Goal: Task Accomplishment & Management: Complete application form

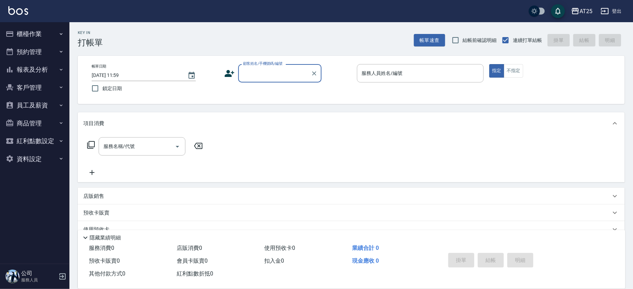
click at [32, 33] on button "櫃檯作業" at bounding box center [35, 34] width 64 height 18
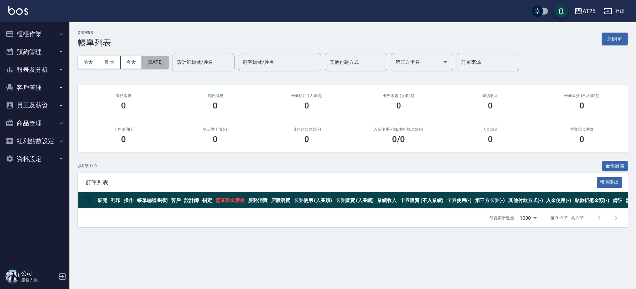
click at [151, 66] on button "[DATE]" at bounding box center [155, 62] width 26 height 13
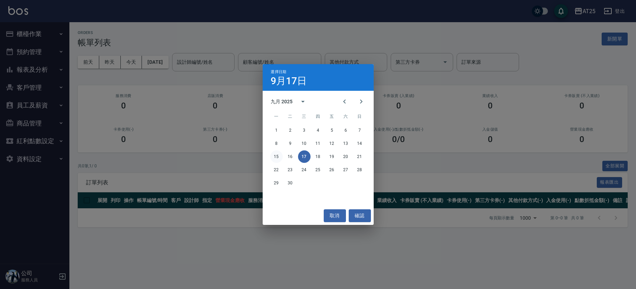
click at [278, 156] on button "15" at bounding box center [276, 157] width 12 height 12
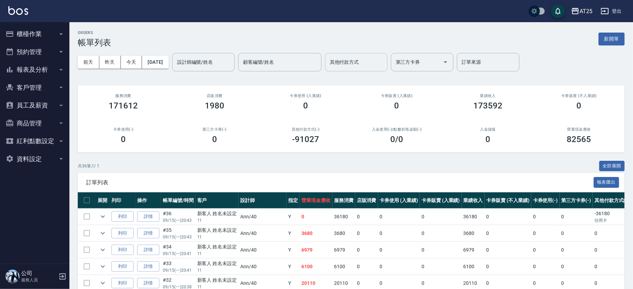
click at [378, 66] on input "其他付款方式" at bounding box center [356, 62] width 56 height 12
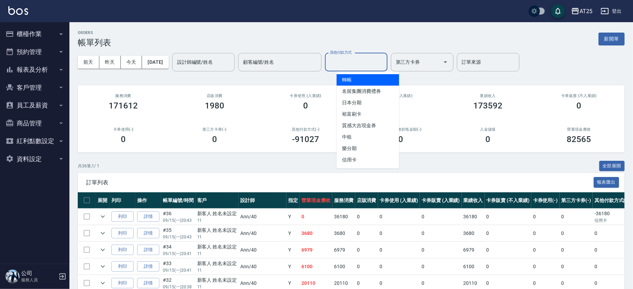
click at [369, 84] on span "轉帳" at bounding box center [367, 79] width 62 height 11
type input "轉帳"
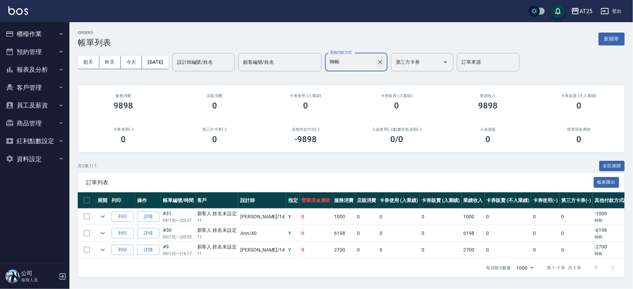
click at [382, 61] on icon "Clear" at bounding box center [380, 62] width 4 height 4
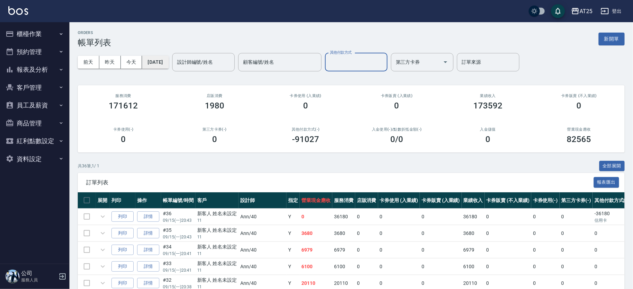
click at [168, 66] on button "2025/09/15" at bounding box center [155, 62] width 26 height 13
click at [156, 58] on button "[DATE]" at bounding box center [155, 62] width 26 height 13
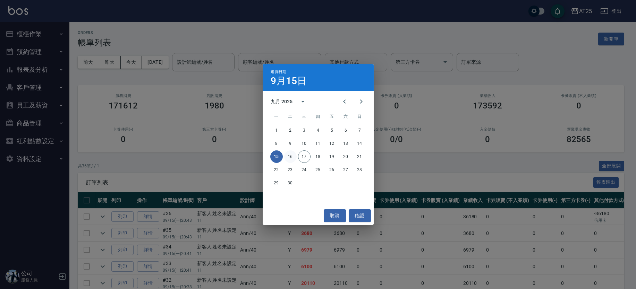
click at [290, 154] on button "16" at bounding box center [290, 157] width 12 height 12
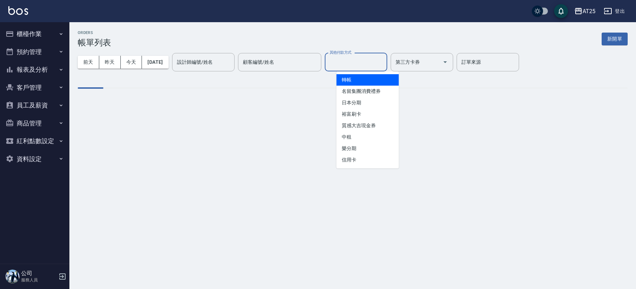
click at [362, 61] on input "其他付款方式" at bounding box center [356, 62] width 56 height 12
click at [365, 81] on span "轉帳" at bounding box center [367, 79] width 62 height 11
type input "轉帳"
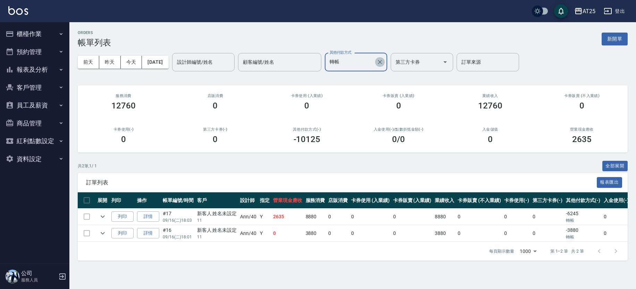
click at [382, 64] on icon "Clear" at bounding box center [380, 62] width 4 height 4
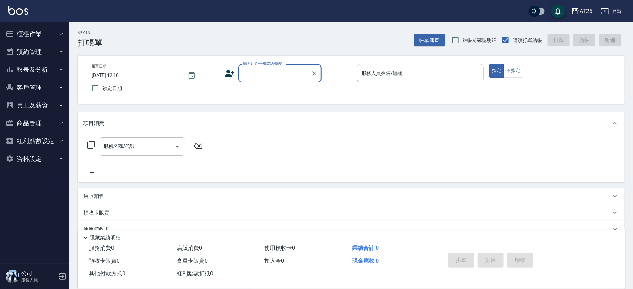
click at [48, 33] on button "櫃檯作業" at bounding box center [35, 34] width 64 height 18
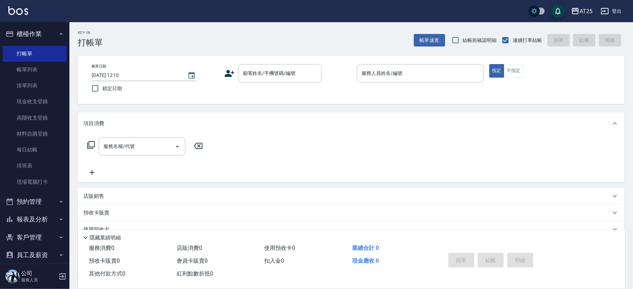
click at [53, 32] on button "櫃檯作業" at bounding box center [35, 34] width 64 height 18
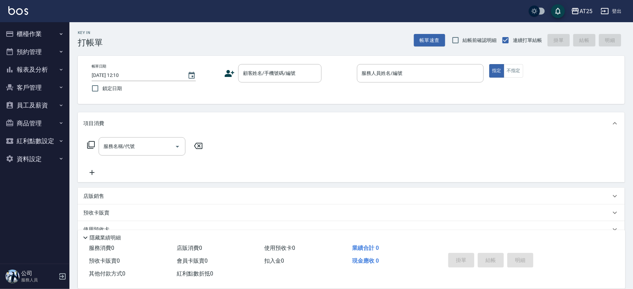
drag, startPoint x: 48, startPoint y: 72, endPoint x: 79, endPoint y: 64, distance: 32.0
click at [48, 72] on button "報表及分析" at bounding box center [35, 70] width 64 height 18
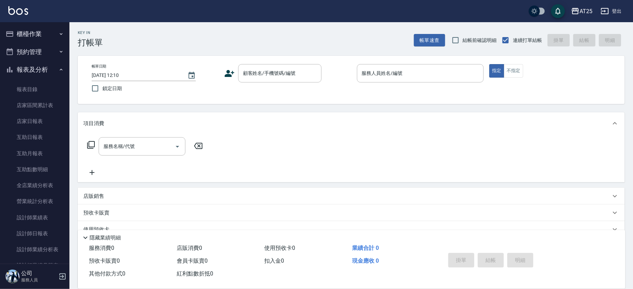
click at [42, 70] on button "報表及分析" at bounding box center [35, 70] width 64 height 18
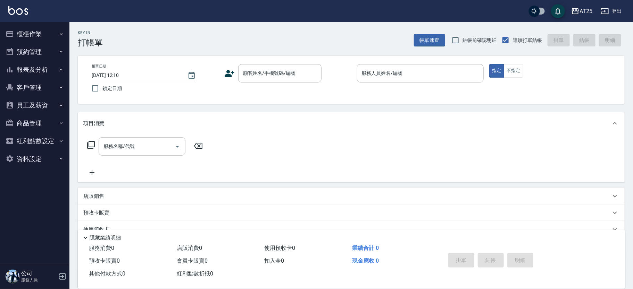
click at [43, 27] on button "櫃檯作業" at bounding box center [35, 34] width 64 height 18
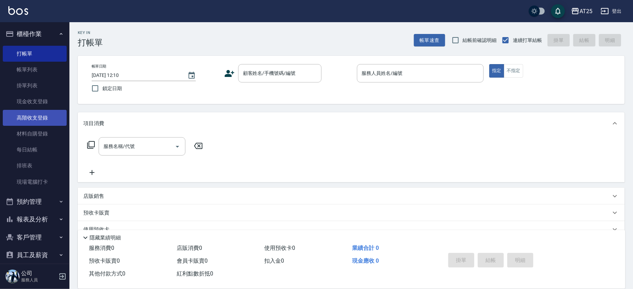
drag, startPoint x: 42, startPoint y: 129, endPoint x: 47, endPoint y: 118, distance: 12.0
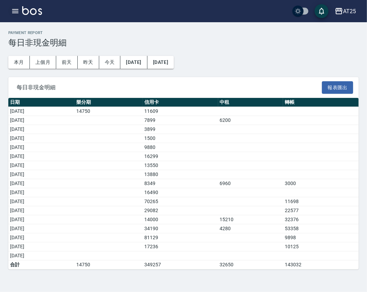
click at [14, 13] on icon "button" at bounding box center [15, 11] width 8 height 8
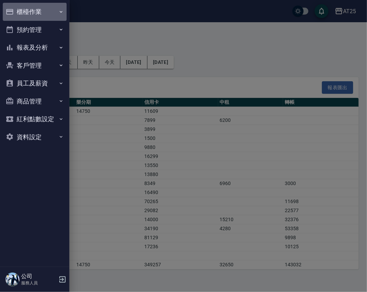
drag, startPoint x: 42, startPoint y: 16, endPoint x: 45, endPoint y: 18, distance: 3.8
click at [42, 16] on button "櫃檯作業" at bounding box center [35, 12] width 64 height 18
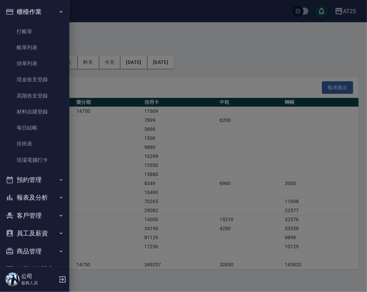
click at [252, 56] on div at bounding box center [183, 146] width 367 height 292
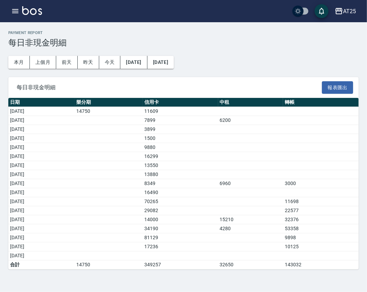
click at [272, 117] on td "6200" at bounding box center [250, 120] width 65 height 9
click at [290, 46] on h3 "每日非現金明細" at bounding box center [183, 43] width 351 height 10
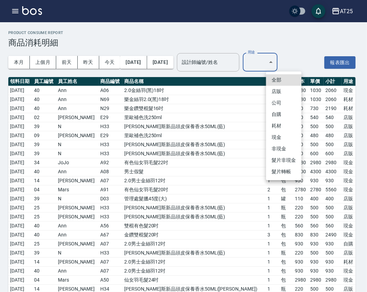
click at [280, 121] on li "耗材" at bounding box center [283, 125] width 35 height 11
type input "耗材"
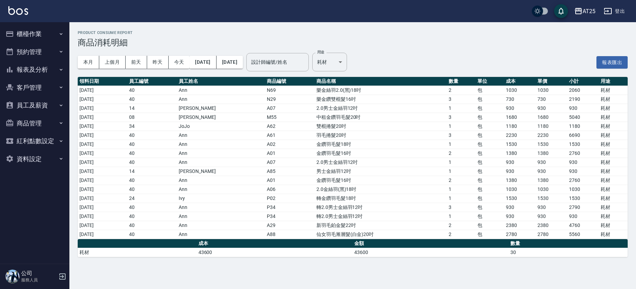
click at [390, 137] on td "羽毛捲髮20吋" at bounding box center [381, 135] width 133 height 9
drag, startPoint x: 101, startPoint y: 197, endPoint x: 439, endPoint y: 199, distance: 338.0
click at [439, 199] on tr "2025/09/14 24 Ivy P02 轉金鑽羽毛髮18吋 1 包 1530 1530 1530 耗材" at bounding box center [353, 198] width 550 height 9
click at [447, 199] on td "1" at bounding box center [461, 198] width 28 height 9
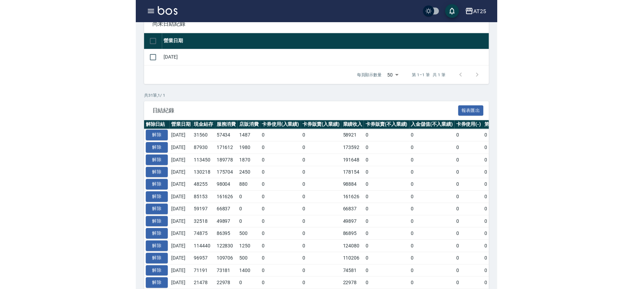
scroll to position [79, 0]
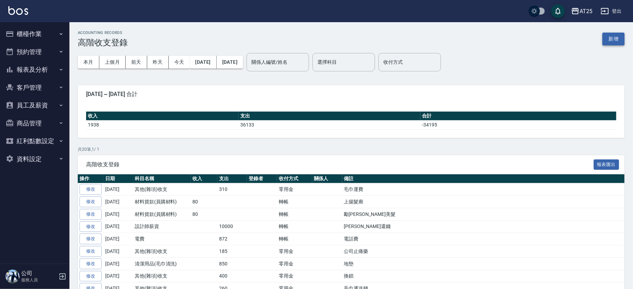
click at [611, 39] on button "新增" at bounding box center [613, 39] width 22 height 13
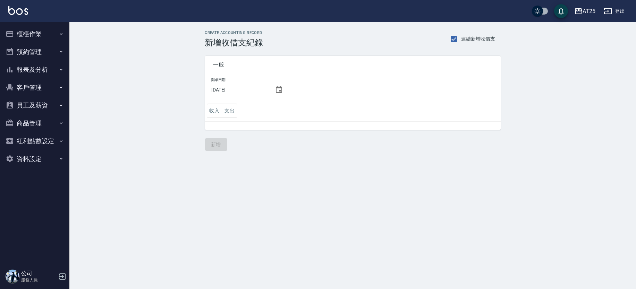
click at [277, 89] on icon at bounding box center [279, 90] width 8 height 8
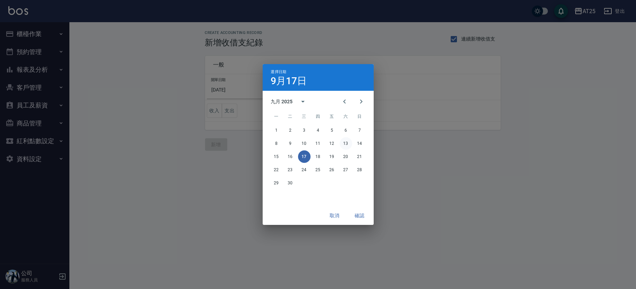
click at [349, 143] on button "13" at bounding box center [346, 143] width 12 height 12
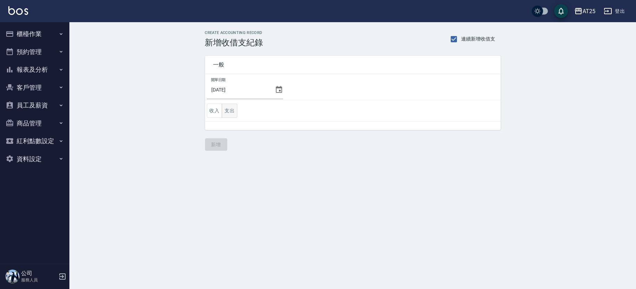
click at [231, 104] on button "支出" at bounding box center [230, 111] width 16 height 14
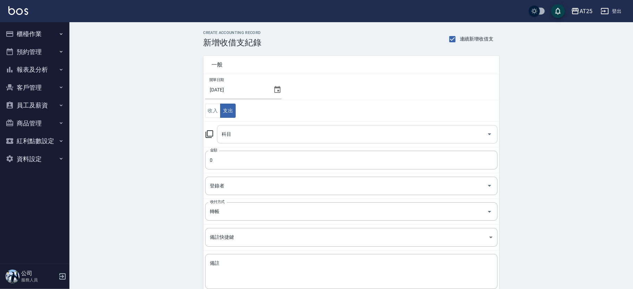
click at [261, 129] on input "科目" at bounding box center [352, 134] width 264 height 12
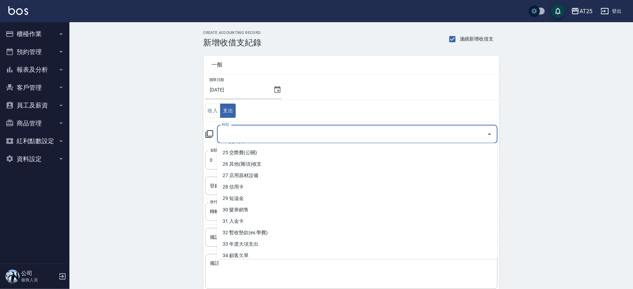
scroll to position [287, 0]
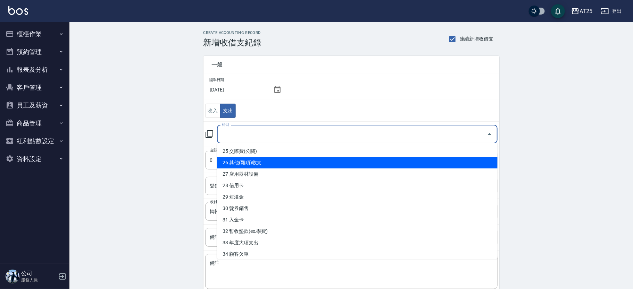
click at [403, 163] on li "26 其他(雜項)收支" at bounding box center [357, 162] width 280 height 11
type input "26 其他(雜項)收支"
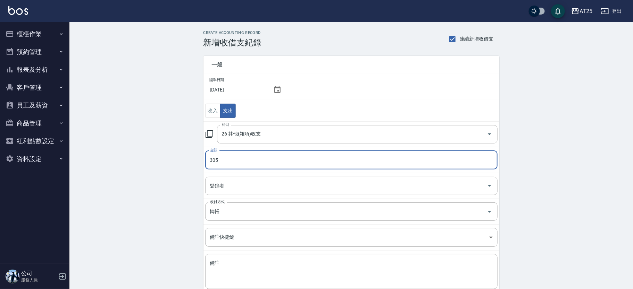
scroll to position [41, 0]
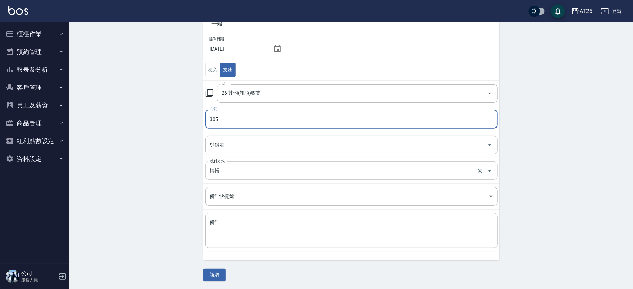
type input "305"
click at [222, 177] on input "轉帳" at bounding box center [341, 171] width 267 height 12
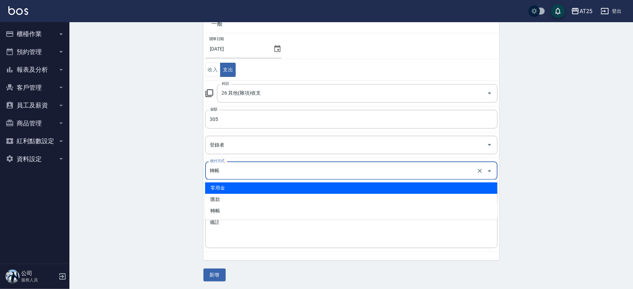
click at [229, 186] on li "零用金" at bounding box center [351, 188] width 292 height 11
type input "零用金"
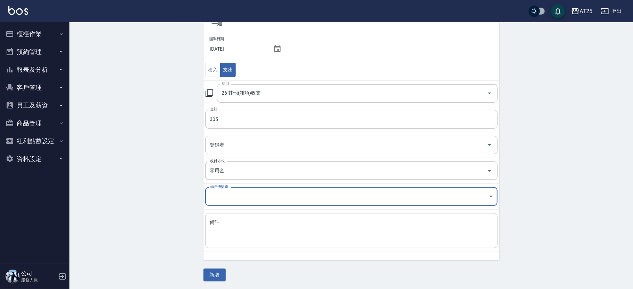
click at [231, 233] on textarea "備註" at bounding box center [351, 231] width 283 height 24
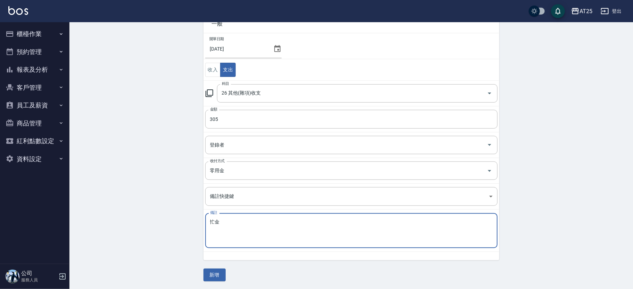
type textarea "忙"
type textarea "毛巾"
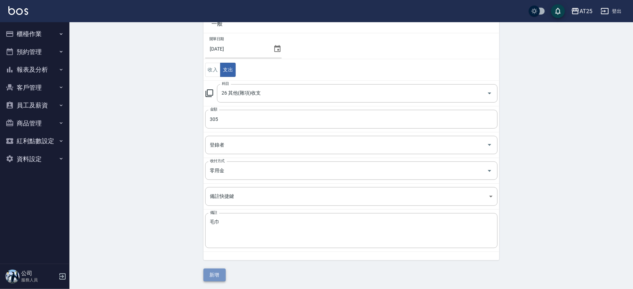
click at [219, 271] on button "新增" at bounding box center [214, 275] width 22 height 13
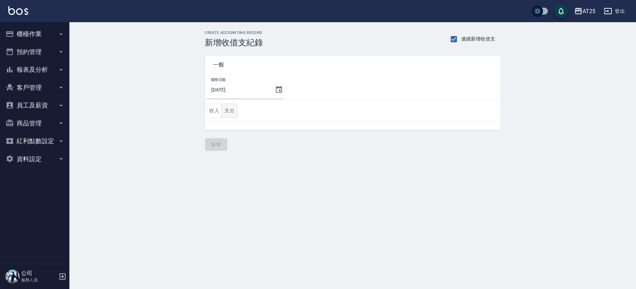
click at [231, 111] on button "支出" at bounding box center [230, 111] width 16 height 14
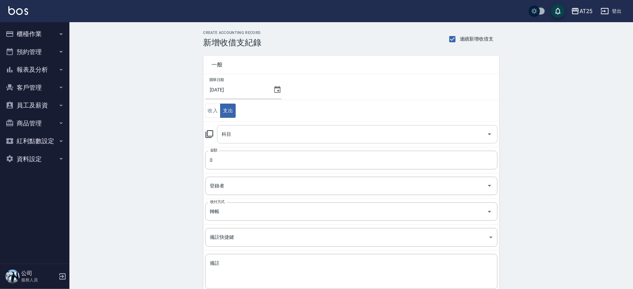
click at [258, 132] on input "科目" at bounding box center [352, 134] width 264 height 12
type input "25"
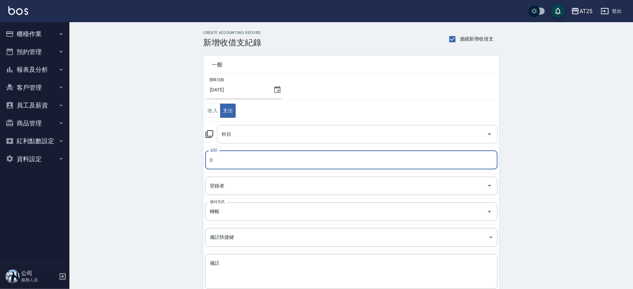
click at [258, 132] on input "科目" at bounding box center [352, 134] width 264 height 12
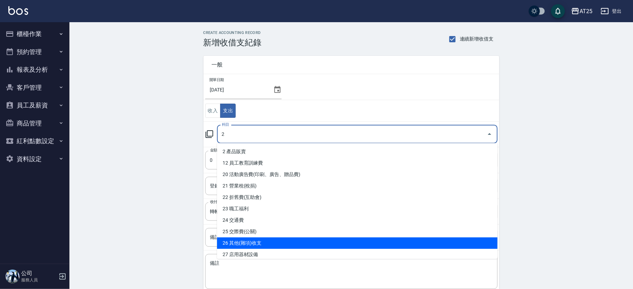
click at [255, 244] on li "26 其他(雜項)收支" at bounding box center [357, 243] width 280 height 11
type input "26 其他(雜項)收支"
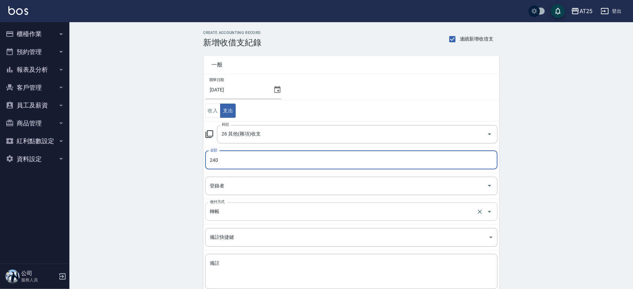
type input "240"
click at [234, 217] on input "轉帳" at bounding box center [341, 212] width 267 height 12
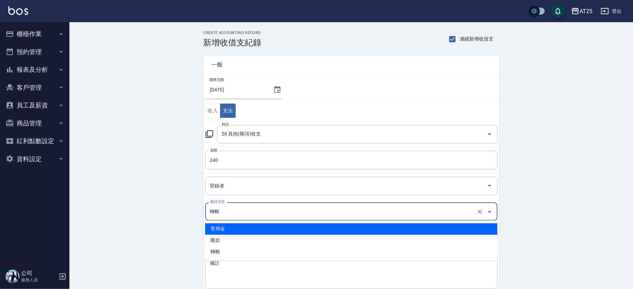
click at [230, 226] on li "零用金" at bounding box center [351, 229] width 292 height 11
type input "零用金"
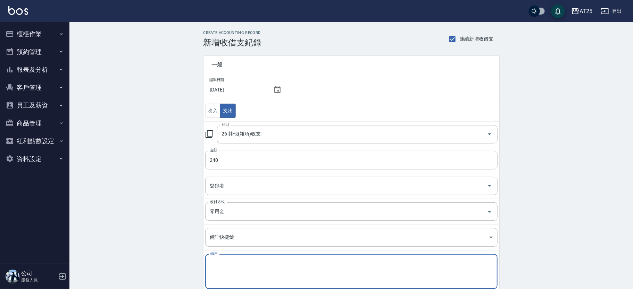
click at [227, 271] on textarea "備註" at bounding box center [351, 272] width 283 height 24
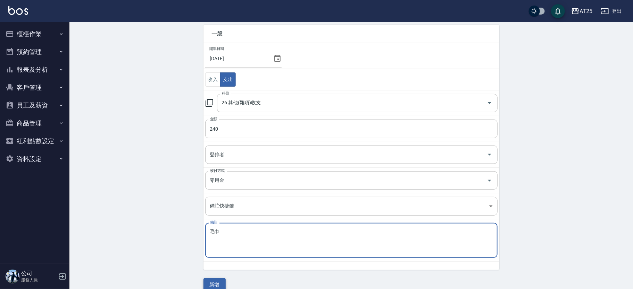
type textarea "毛巾"
click at [218, 283] on button "新增" at bounding box center [214, 285] width 22 height 13
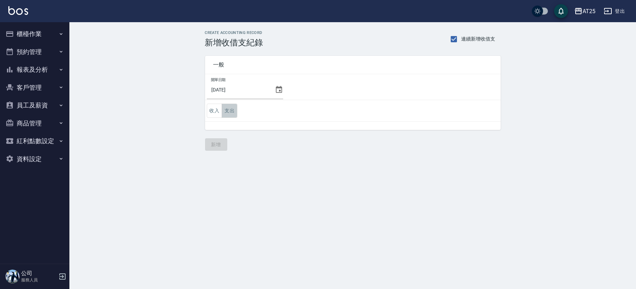
click at [226, 105] on button "支出" at bounding box center [230, 111] width 16 height 14
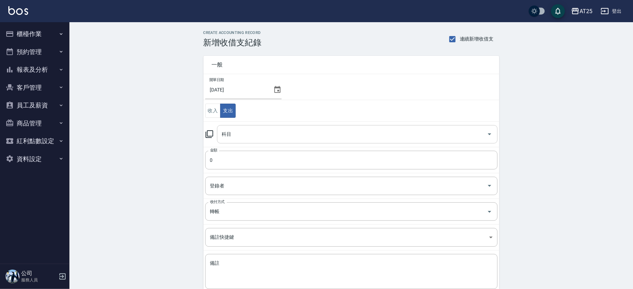
click at [269, 141] on div "科目" at bounding box center [357, 134] width 280 height 18
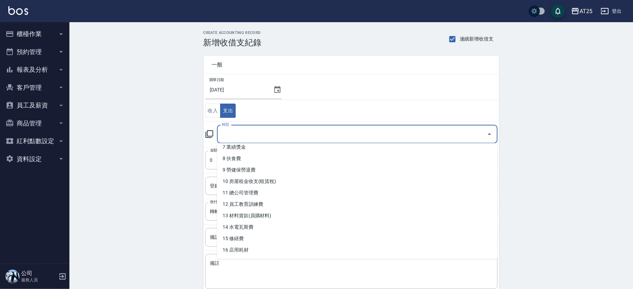
scroll to position [98, 0]
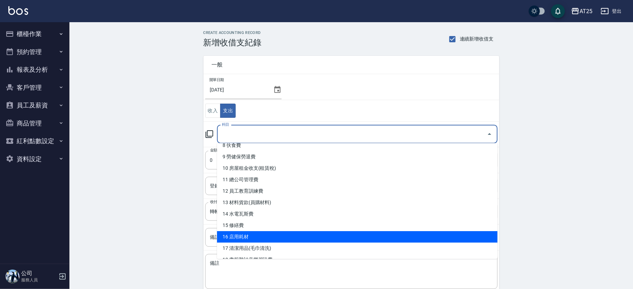
click at [357, 241] on li "16 店用耗材" at bounding box center [357, 236] width 280 height 11
type input "16 店用耗材"
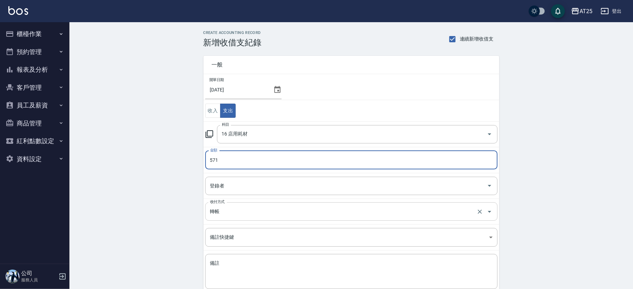
type input "571"
click at [268, 214] on input "轉帳" at bounding box center [341, 212] width 267 height 12
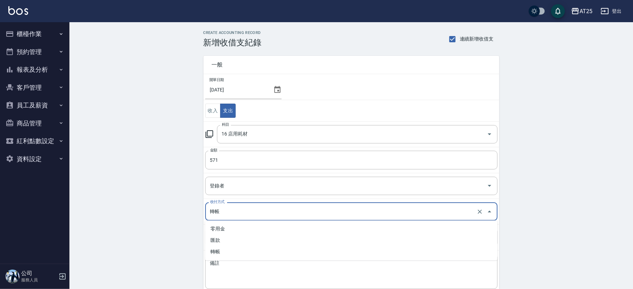
click at [246, 226] on li "零用金" at bounding box center [351, 229] width 292 height 11
type input "零用金"
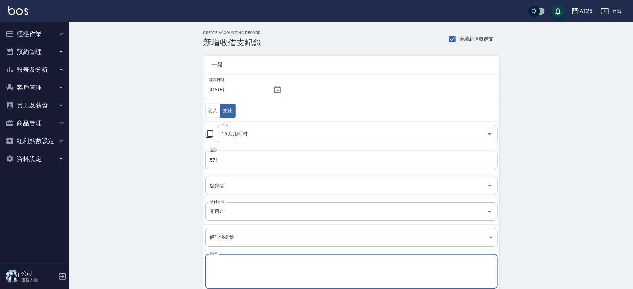
click at [242, 268] on textarea "備註" at bounding box center [351, 272] width 283 height 24
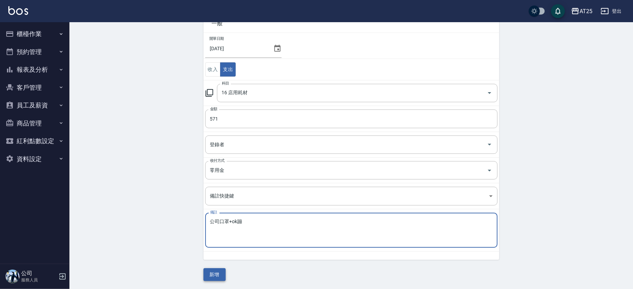
type textarea "公司口罩+ok蹦"
click at [221, 274] on button "新增" at bounding box center [214, 275] width 22 height 13
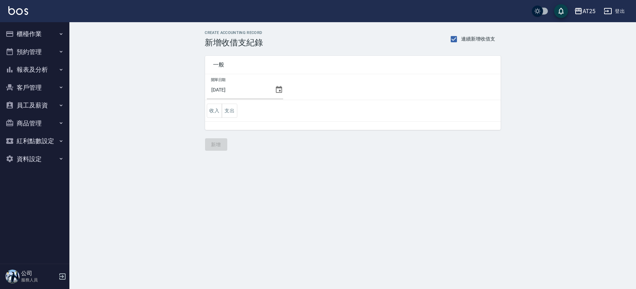
click at [276, 88] on icon at bounding box center [279, 89] width 6 height 7
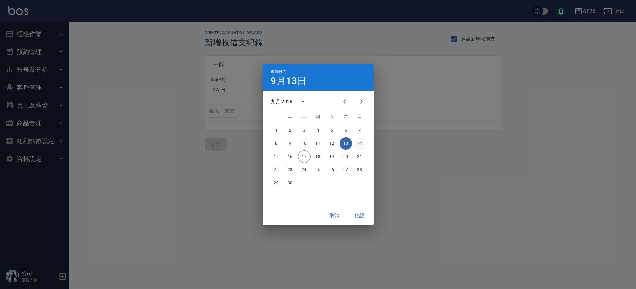
click at [356, 142] on button "14" at bounding box center [360, 143] width 12 height 12
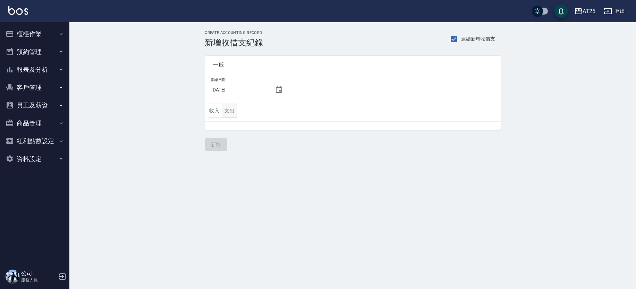
click at [232, 110] on button "支出" at bounding box center [230, 111] width 16 height 14
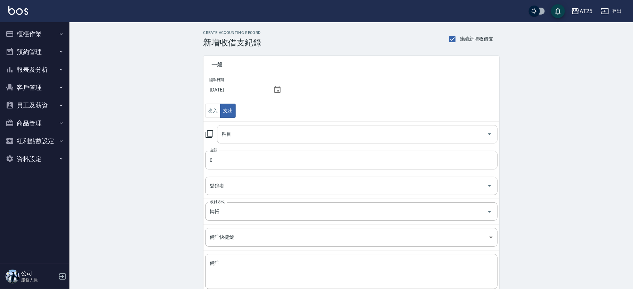
click at [254, 135] on input "科目" at bounding box center [352, 134] width 264 height 12
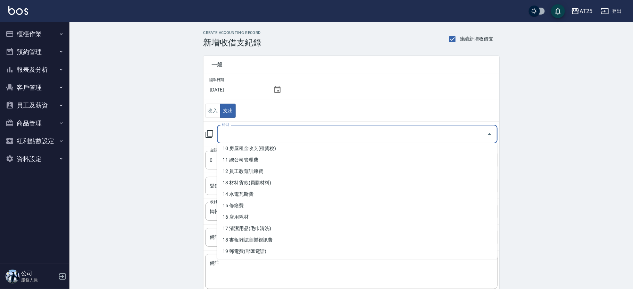
scroll to position [137, 0]
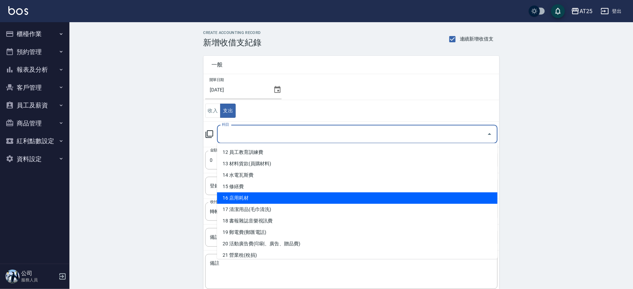
click at [440, 199] on li "16 店用耗材" at bounding box center [357, 198] width 280 height 11
type input "16 店用耗材"
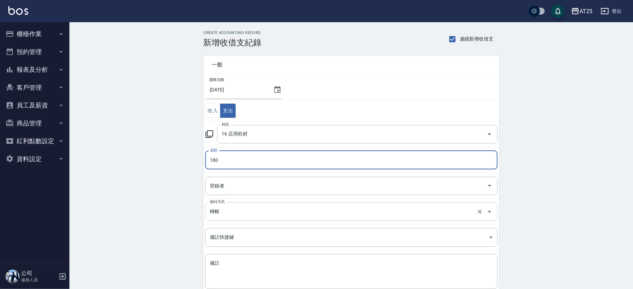
type input "180"
click at [283, 206] on input "轉帳" at bounding box center [341, 212] width 267 height 12
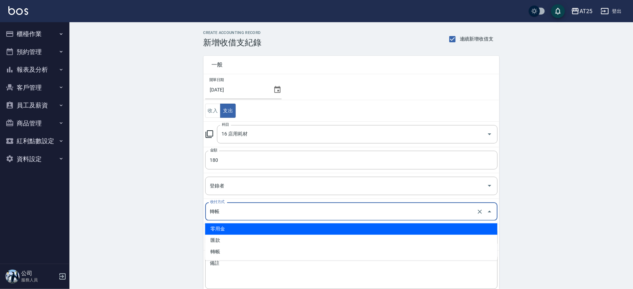
click at [257, 228] on li "零用金" at bounding box center [351, 229] width 292 height 11
type input "零用金"
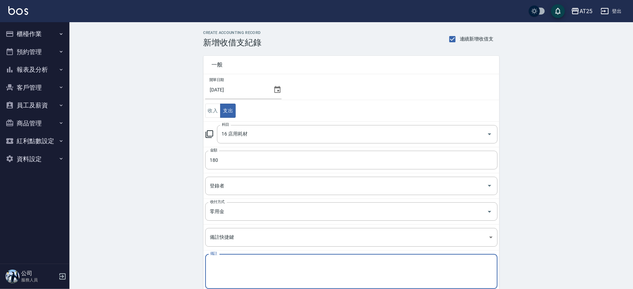
click at [251, 272] on textarea "備註" at bounding box center [351, 272] width 283 height 24
type textarea "樂"
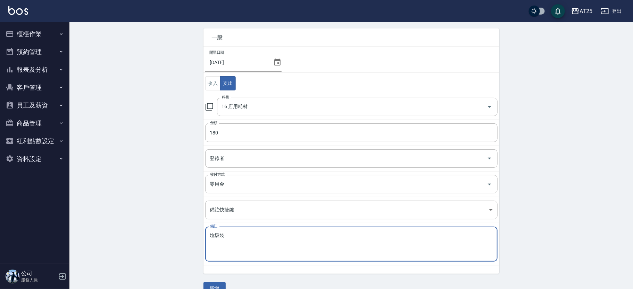
scroll to position [41, 0]
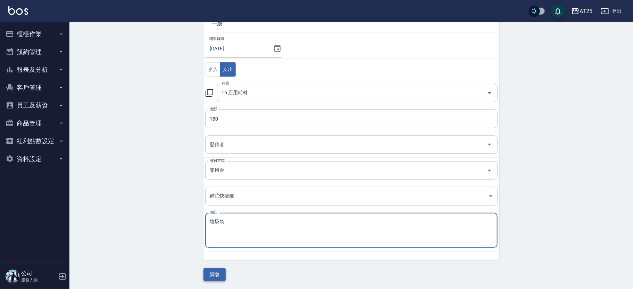
type textarea "垃圾袋"
click at [223, 275] on button "新增" at bounding box center [214, 275] width 22 height 13
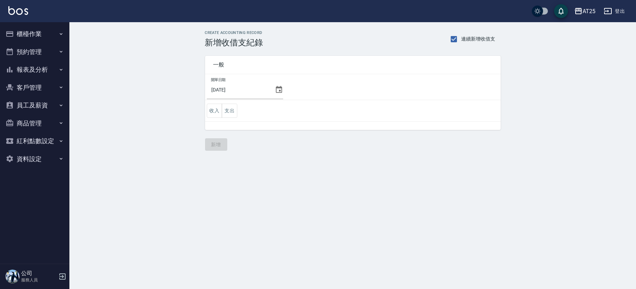
click at [228, 112] on button "支出" at bounding box center [230, 111] width 16 height 14
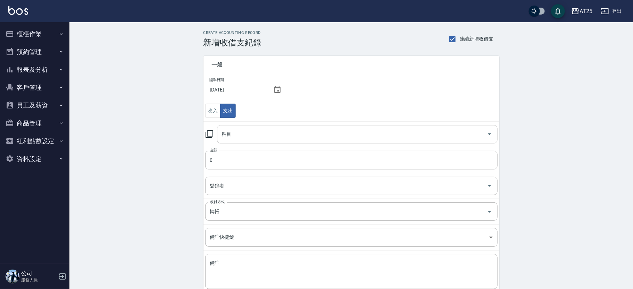
click at [284, 136] on input "科目" at bounding box center [352, 134] width 264 height 12
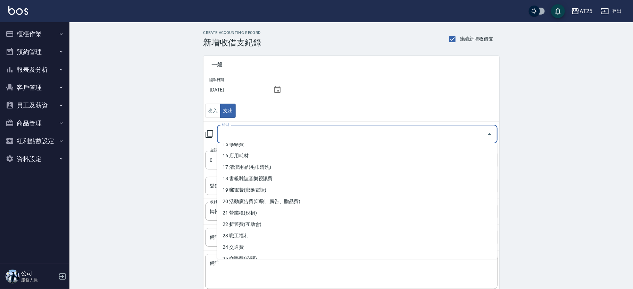
scroll to position [176, 0]
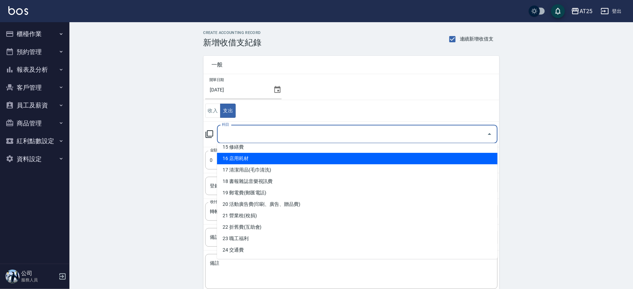
click at [347, 155] on li "16 店用耗材" at bounding box center [357, 158] width 280 height 11
type input "16 店用耗材"
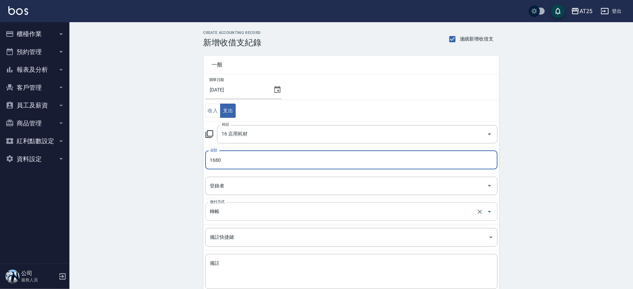
type input "1680"
click at [237, 211] on input "轉帳" at bounding box center [341, 212] width 267 height 12
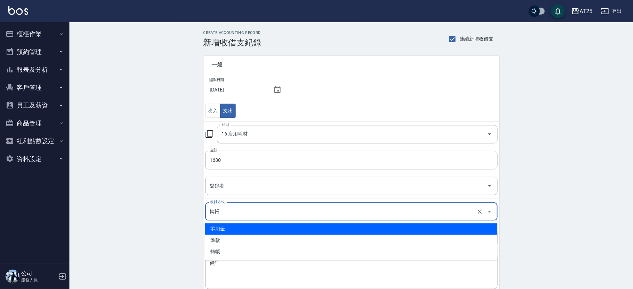
click at [237, 228] on li "零用金" at bounding box center [351, 229] width 292 height 11
type input "零用金"
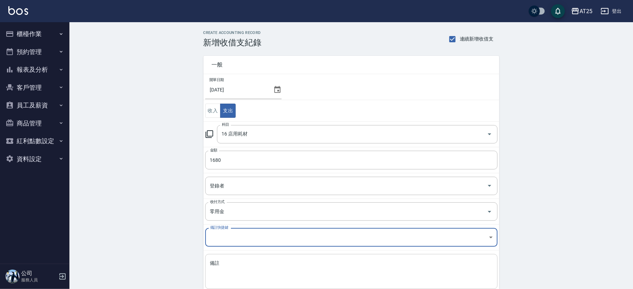
click at [231, 267] on textarea "備註" at bounding box center [351, 272] width 283 height 24
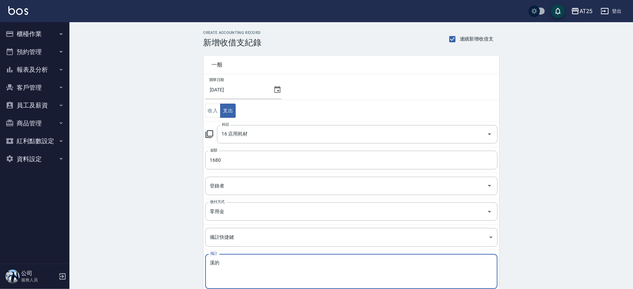
type textarea "溪"
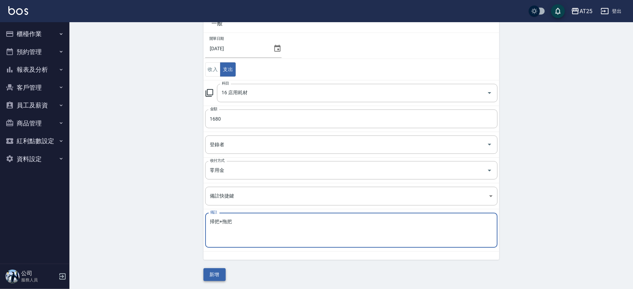
type textarea "掃把+拖把"
click at [221, 276] on button "新增" at bounding box center [214, 275] width 22 height 13
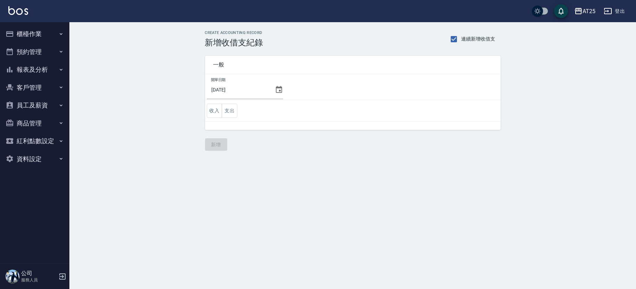
click at [276, 87] on icon at bounding box center [279, 89] width 6 height 7
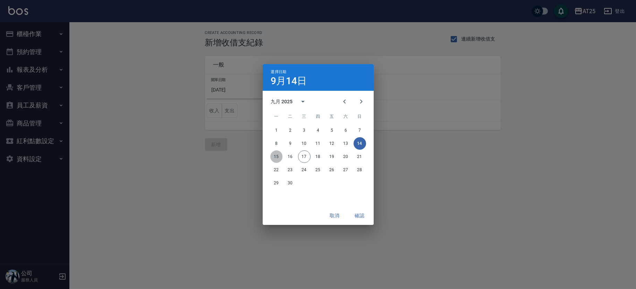
click at [281, 158] on button "15" at bounding box center [276, 157] width 12 height 12
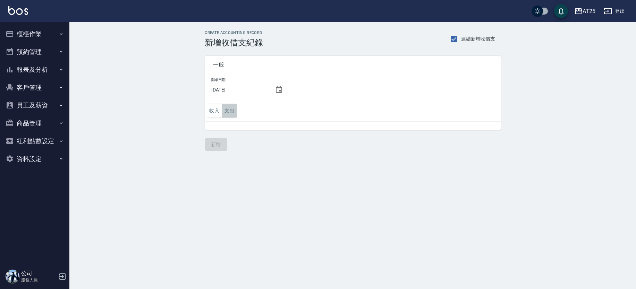
click at [228, 109] on button "支出" at bounding box center [230, 111] width 16 height 14
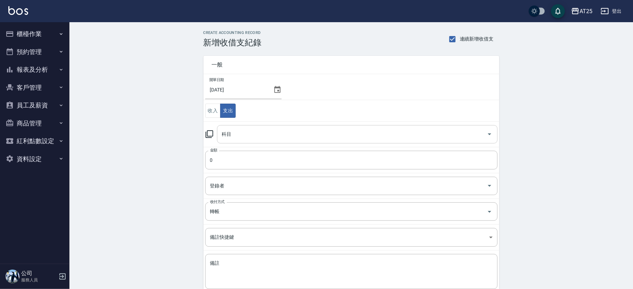
drag, startPoint x: 245, startPoint y: 140, endPoint x: 343, endPoint y: 140, distance: 97.5
click at [245, 140] on input "科目" at bounding box center [352, 134] width 264 height 12
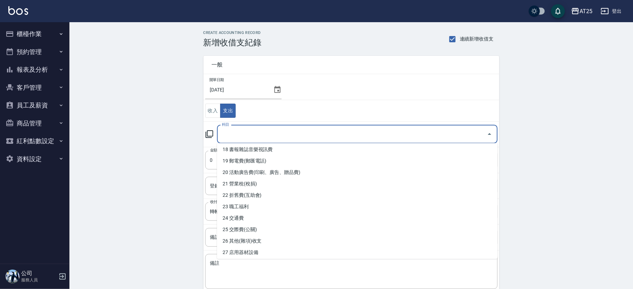
scroll to position [166, 0]
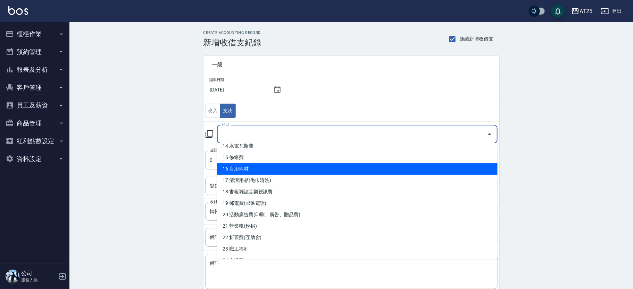
click at [348, 163] on li "16 店用耗材" at bounding box center [357, 168] width 280 height 11
type input "16 店用耗材"
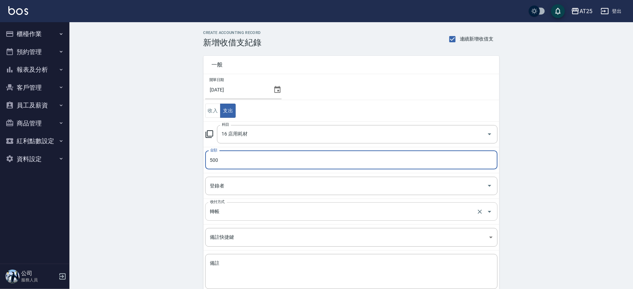
type input "500"
click at [230, 210] on input "轉帳" at bounding box center [341, 212] width 267 height 12
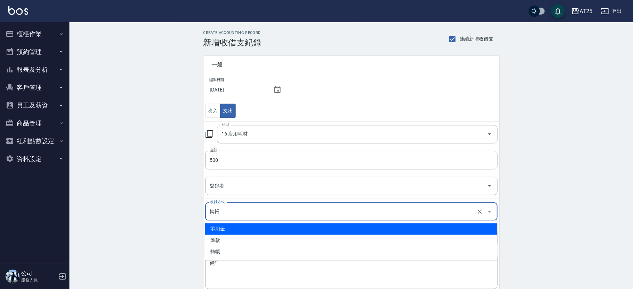
click at [230, 226] on li "零用金" at bounding box center [351, 229] width 292 height 11
type input "零用金"
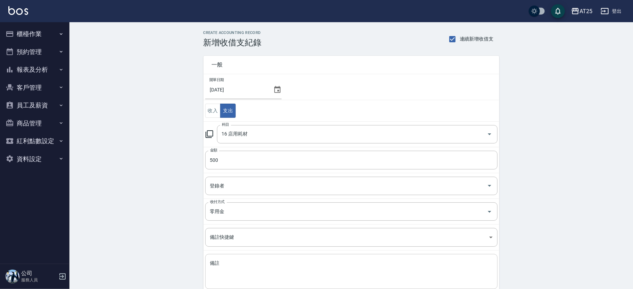
click at [237, 258] on div "x 備註" at bounding box center [351, 271] width 292 height 35
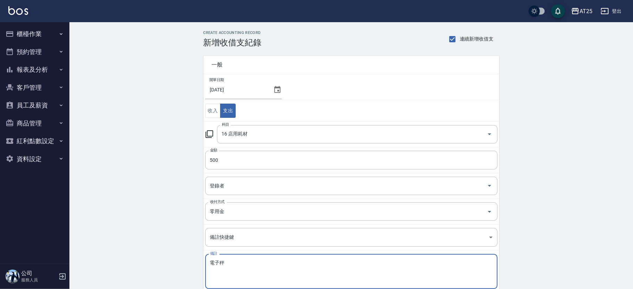
scroll to position [41, 0]
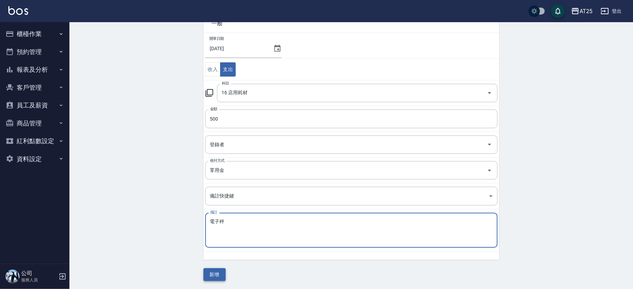
type textarea "電子秤"
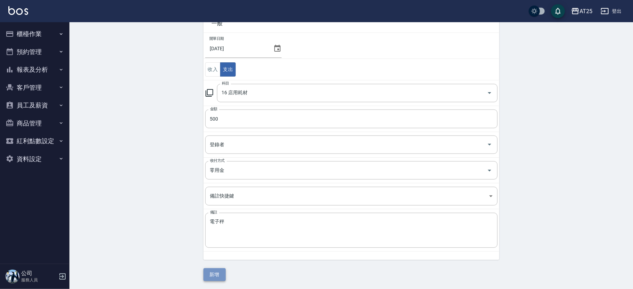
click at [218, 275] on button "新增" at bounding box center [214, 275] width 22 height 13
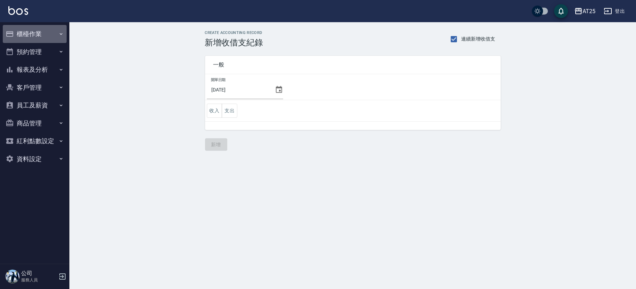
click at [32, 36] on button "櫃檯作業" at bounding box center [35, 34] width 64 height 18
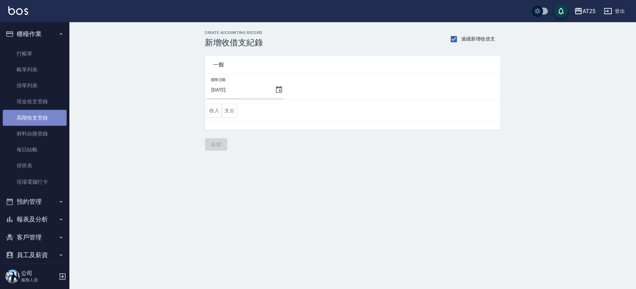
click at [46, 111] on link "高階收支登錄" at bounding box center [35, 118] width 64 height 16
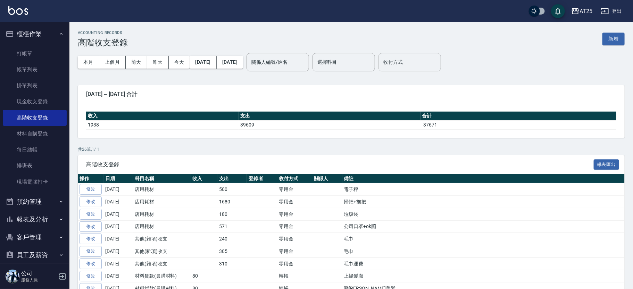
click at [429, 68] on input "收付方式" at bounding box center [409, 62] width 56 height 12
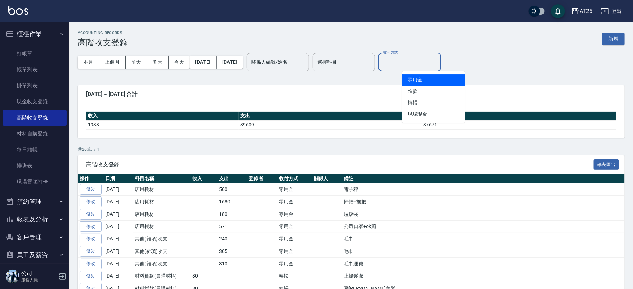
click at [430, 82] on li "零用金" at bounding box center [433, 79] width 62 height 11
type input "零用金"
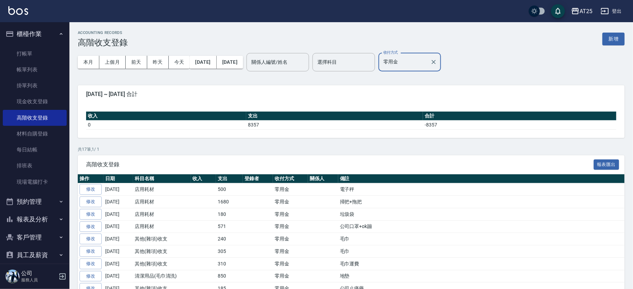
drag, startPoint x: 457, startPoint y: 65, endPoint x: 450, endPoint y: 57, distance: 10.6
click at [437, 65] on icon "Clear" at bounding box center [433, 62] width 7 height 7
